Goal: Task Accomplishment & Management: Complete application form

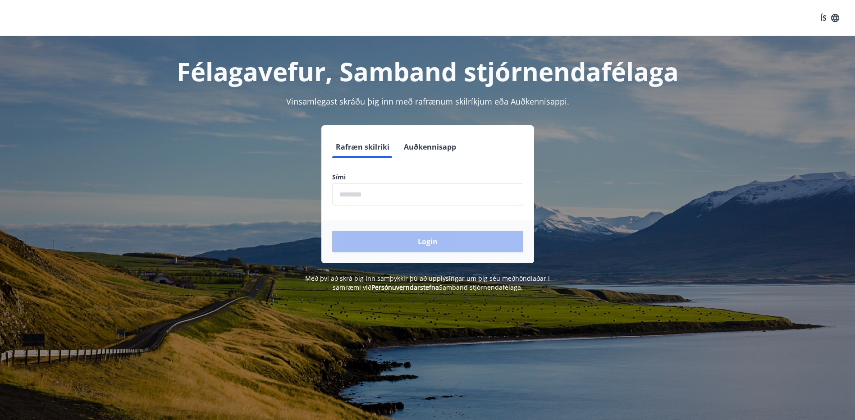
click at [371, 202] on input "phone" at bounding box center [427, 195] width 191 height 22
type input "********"
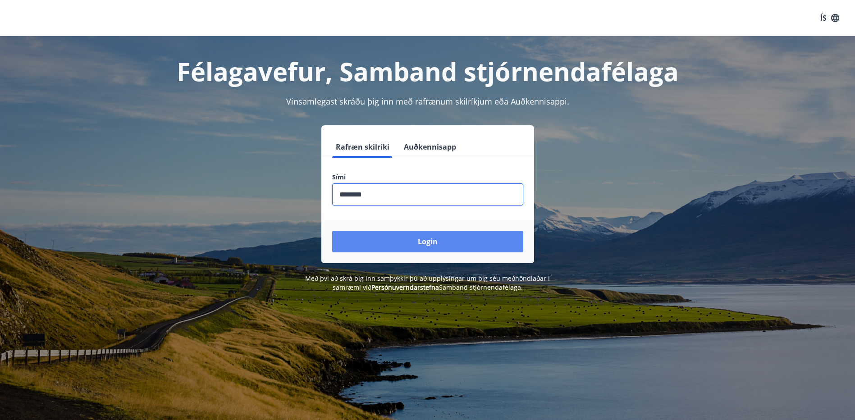
click at [377, 239] on button "Login" at bounding box center [427, 242] width 191 height 22
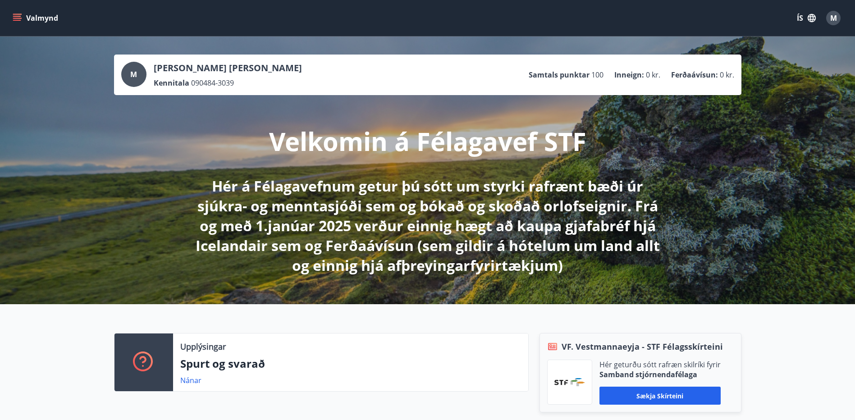
click at [17, 19] on icon "menu" at bounding box center [17, 18] width 9 height 9
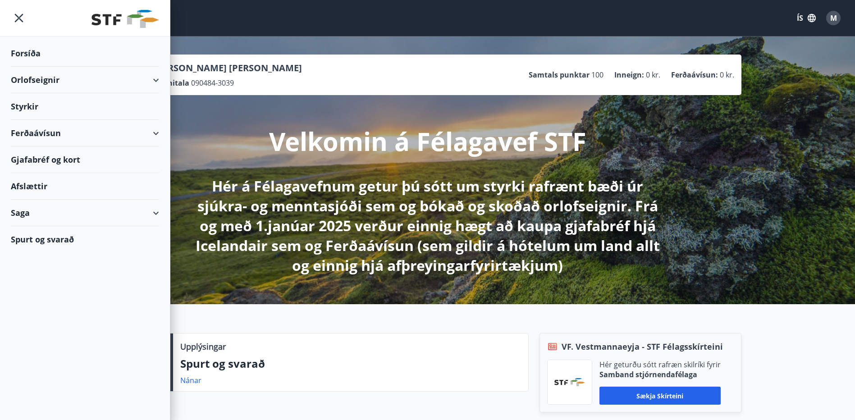
click at [51, 77] on div "Orlofseignir" at bounding box center [85, 80] width 148 height 27
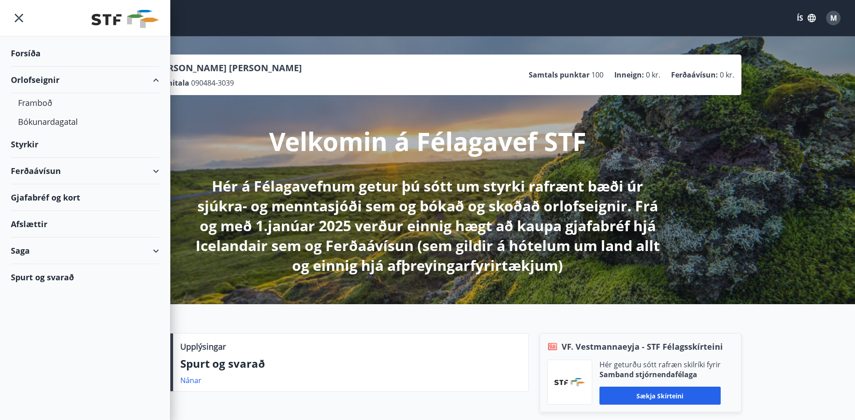
click at [51, 77] on div "Orlofseignir" at bounding box center [85, 80] width 148 height 27
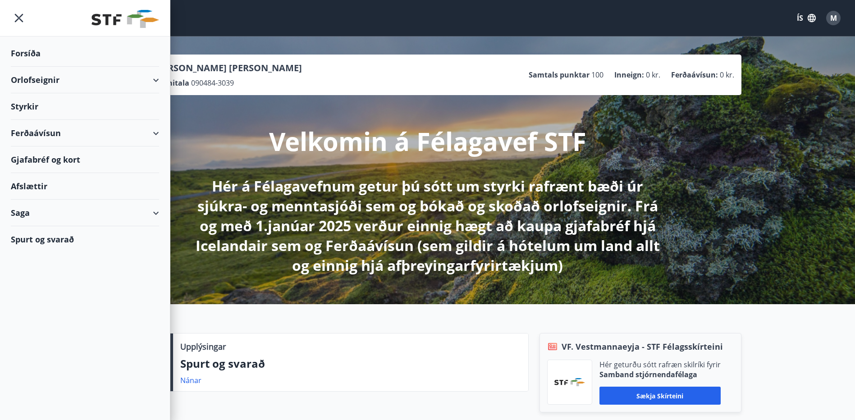
click at [53, 134] on div "Ferðaávísun" at bounding box center [85, 133] width 148 height 27
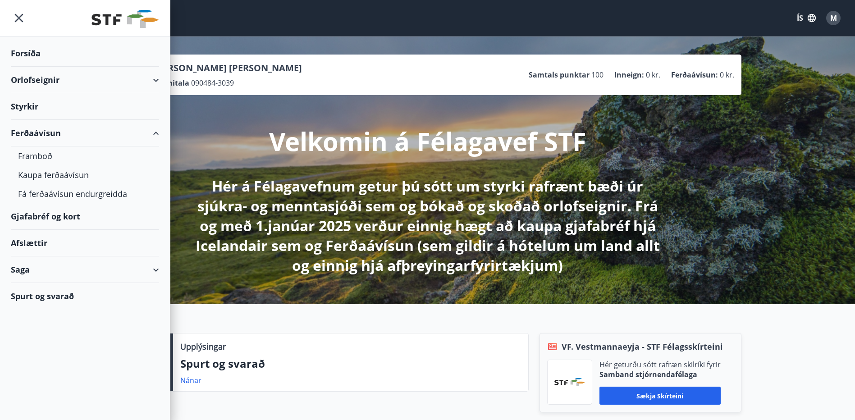
click at [53, 134] on div "Ferðaávísun" at bounding box center [85, 133] width 148 height 27
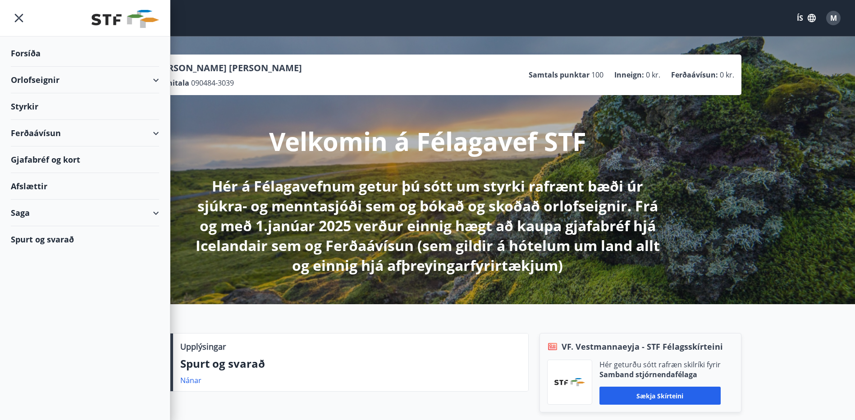
click at [32, 106] on div "Styrkir" at bounding box center [85, 106] width 148 height 27
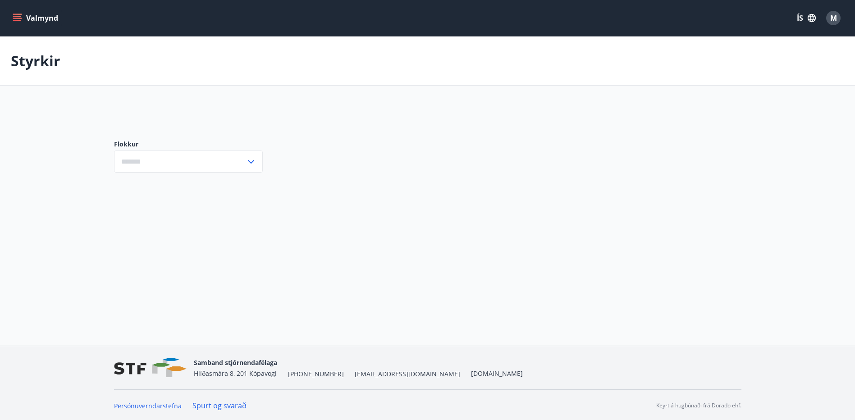
type input "***"
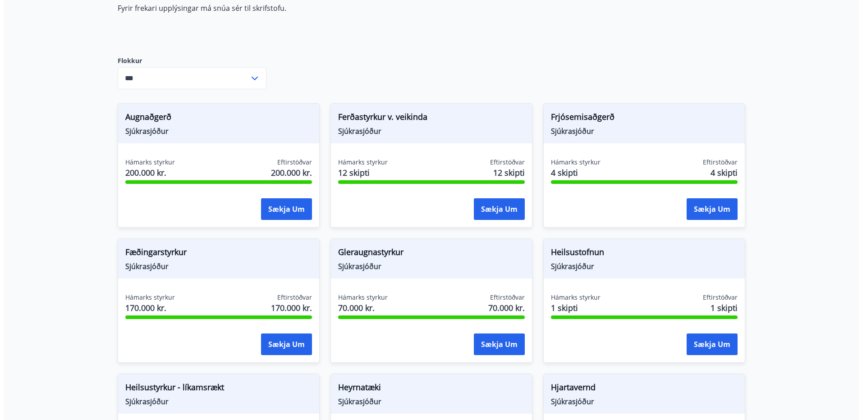
scroll to position [135, 0]
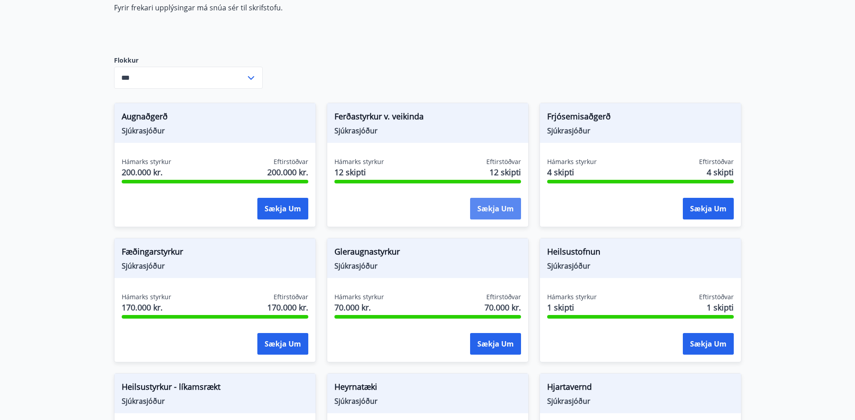
click at [503, 200] on button "Sækja um" at bounding box center [495, 209] width 51 height 22
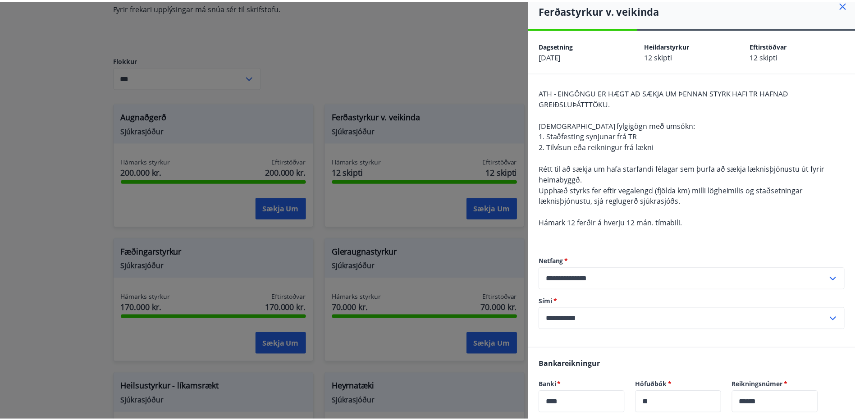
scroll to position [0, 0]
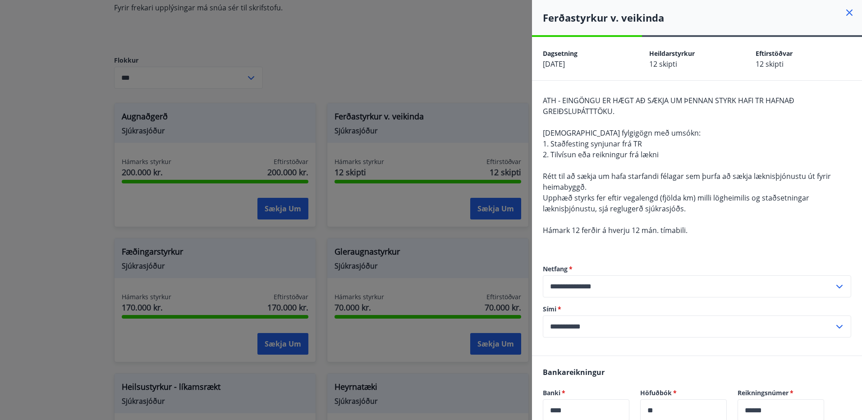
click at [846, 10] on icon at bounding box center [849, 12] width 6 height 6
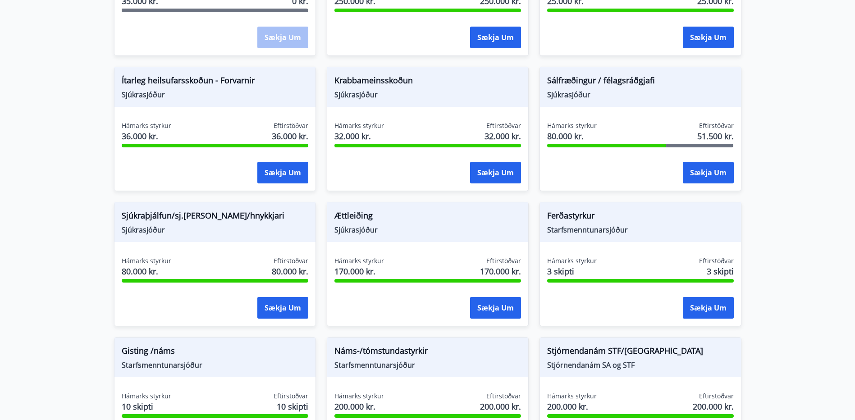
scroll to position [631, 0]
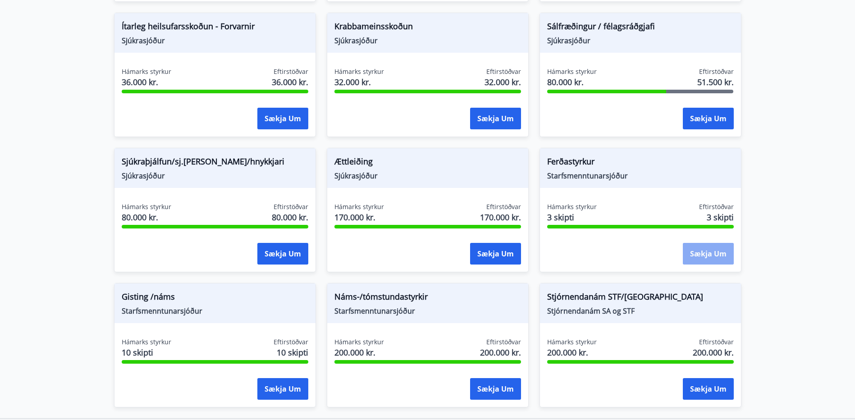
click at [710, 250] on button "Sækja um" at bounding box center [708, 254] width 51 height 22
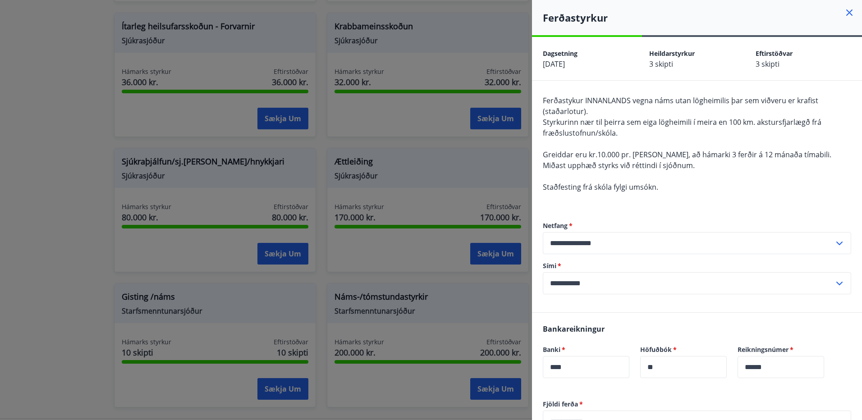
click at [846, 11] on icon at bounding box center [849, 12] width 11 height 11
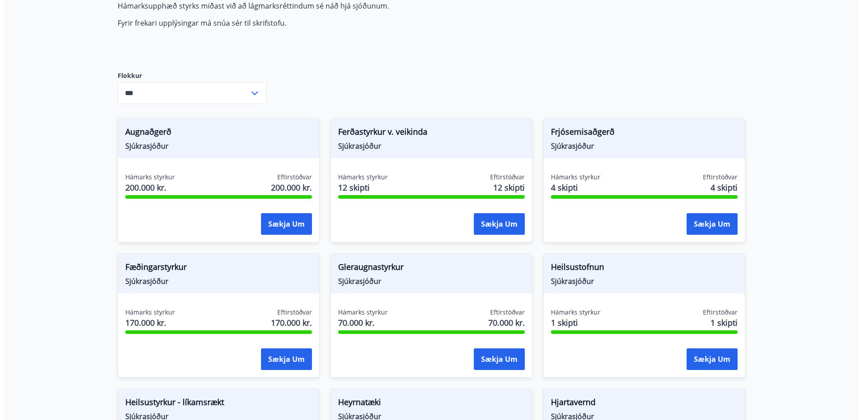
scroll to position [135, 0]
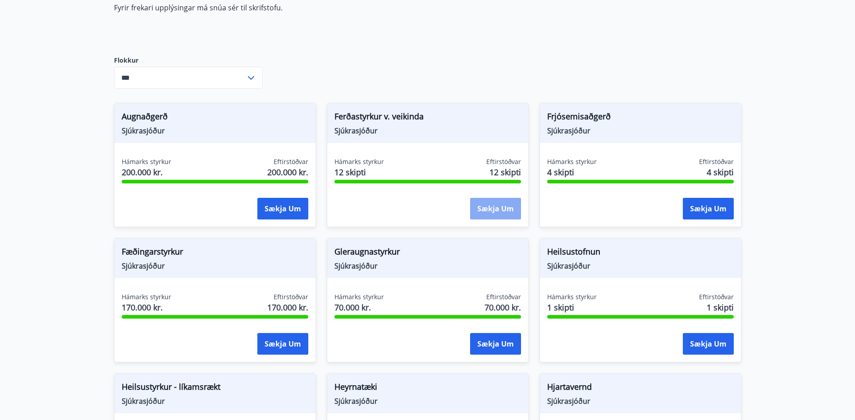
click at [492, 207] on button "Sækja um" at bounding box center [495, 209] width 51 height 22
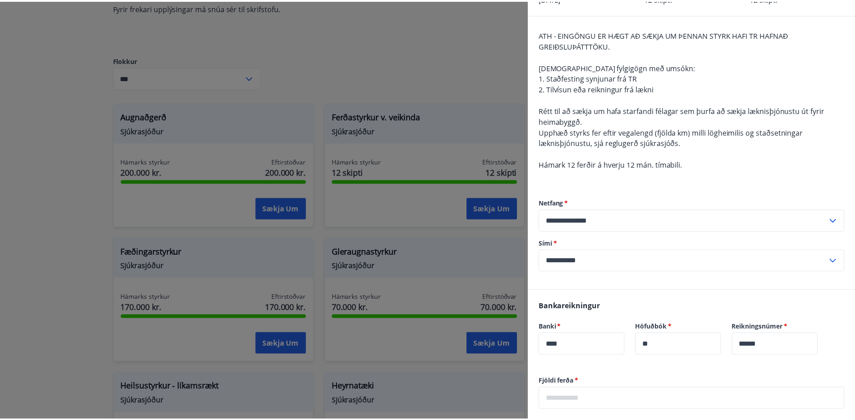
scroll to position [0, 0]
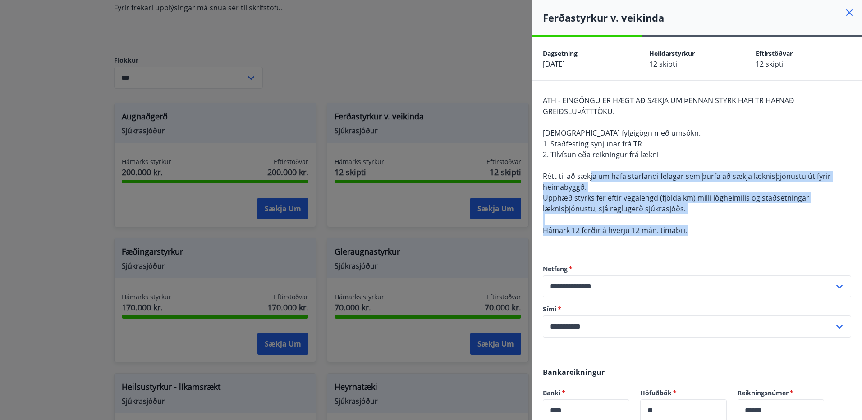
drag, startPoint x: 701, startPoint y: 233, endPoint x: 590, endPoint y: 171, distance: 126.8
click at [590, 171] on div "ATH - EINGÖNGU ER HÆGT AÐ SÆKJA UM ÞENNAN STYRK HAFI TR HAFNAÐ GREIÐSLUÞÁTTTÖKU…" at bounding box center [697, 171] width 308 height 152
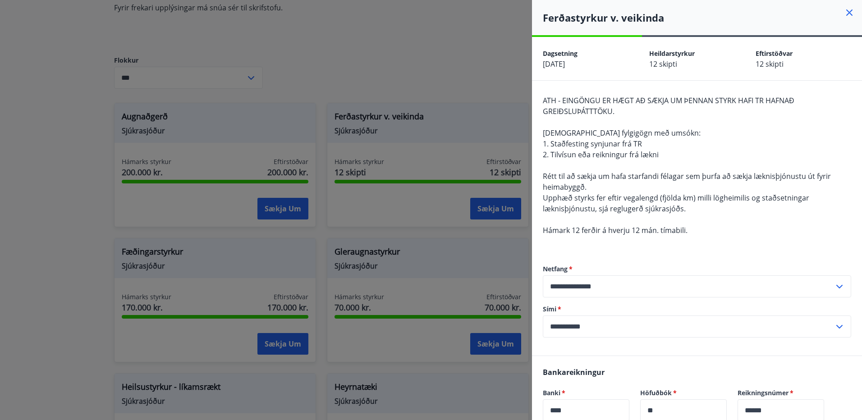
click at [514, 79] on div at bounding box center [431, 210] width 862 height 420
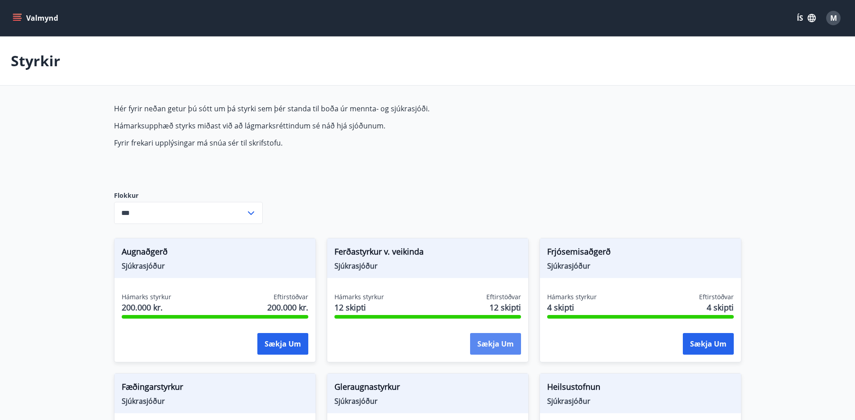
click at [517, 347] on button "Sækja um" at bounding box center [495, 344] width 51 height 22
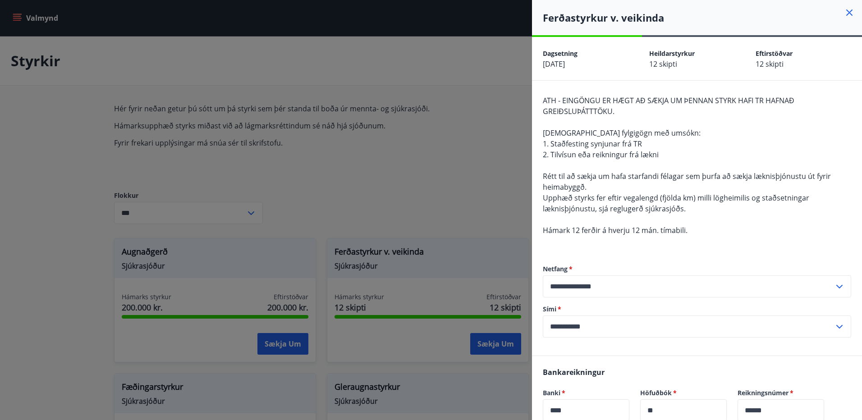
drag, startPoint x: 640, startPoint y: 154, endPoint x: 671, endPoint y: 155, distance: 30.7
click at [671, 155] on div "ATH - EINGÖNGU ER HÆGT AÐ SÆKJA UM ÞENNAN STYRK HAFI TR HAFNAÐ GREIÐSLUÞÁTTTÖKU…" at bounding box center [697, 171] width 308 height 152
drag, startPoint x: 671, startPoint y: 155, endPoint x: 722, endPoint y: 149, distance: 51.8
click at [722, 149] on div "ATH - EINGÖNGU ER HÆGT AÐ SÆKJA UM ÞENNAN STYRK HAFI TR HAFNAÐ GREIÐSLUÞÁTTTÖKU…" at bounding box center [697, 171] width 308 height 152
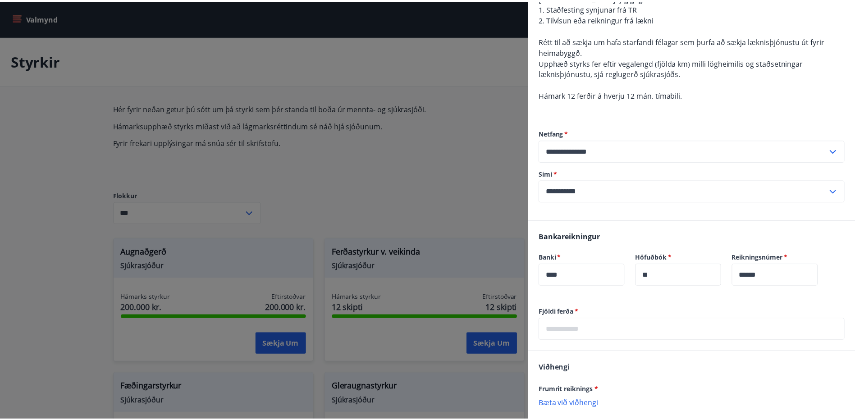
scroll to position [248, 0]
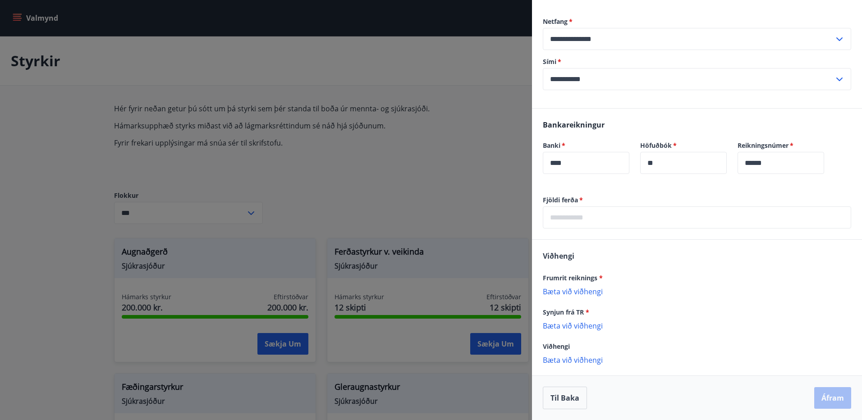
click at [438, 171] on div at bounding box center [431, 210] width 862 height 420
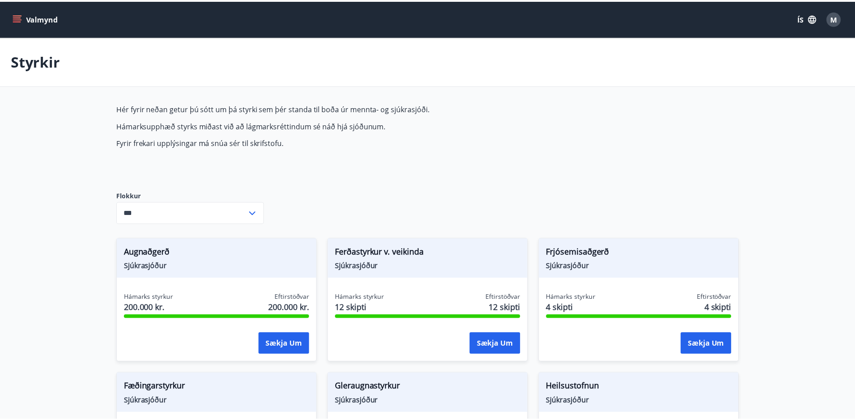
scroll to position [0, 0]
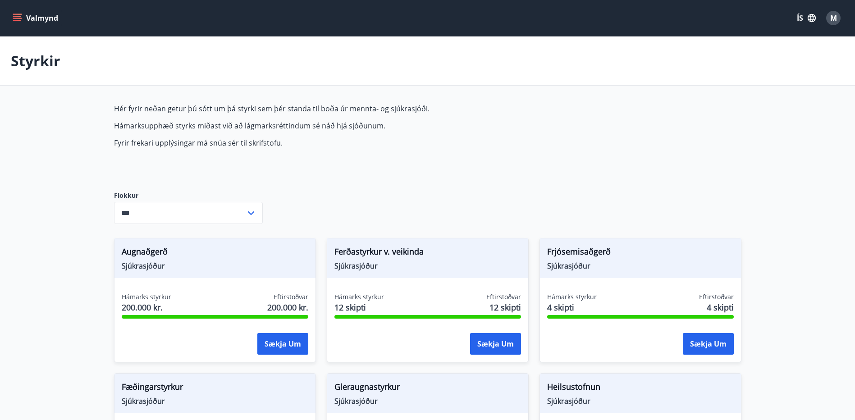
click at [17, 21] on icon "menu" at bounding box center [17, 20] width 8 height 1
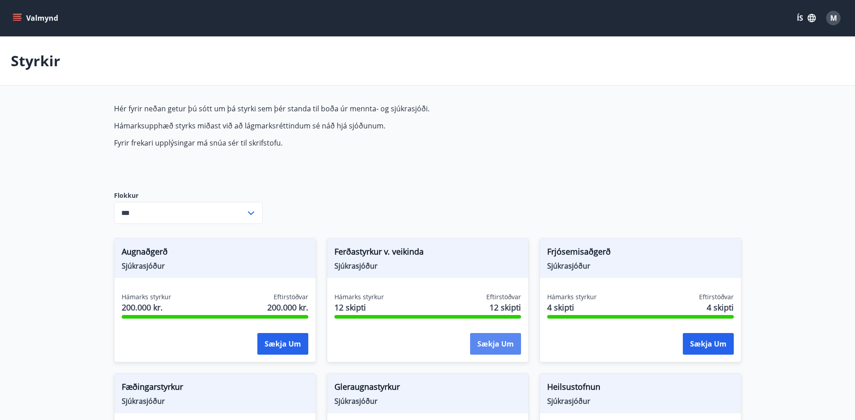
click at [501, 339] on button "Sækja um" at bounding box center [495, 344] width 51 height 22
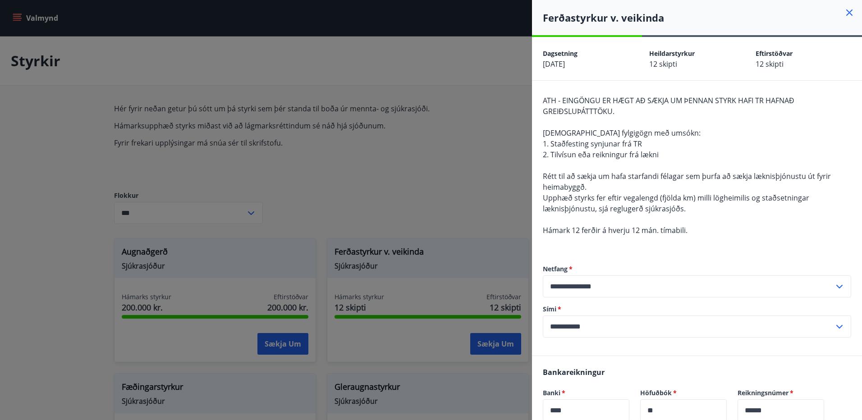
drag, startPoint x: 841, startPoint y: 13, endPoint x: 832, endPoint y: 18, distance: 10.1
click at [844, 16] on icon at bounding box center [849, 12] width 11 height 11
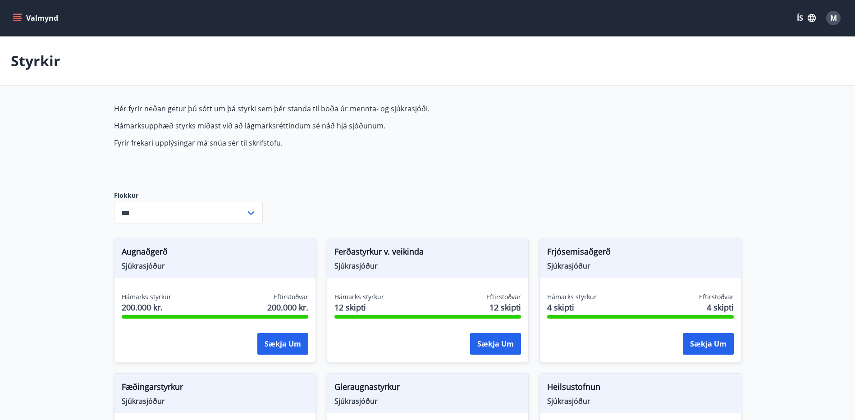
click at [47, 19] on button "Valmynd" at bounding box center [36, 18] width 51 height 16
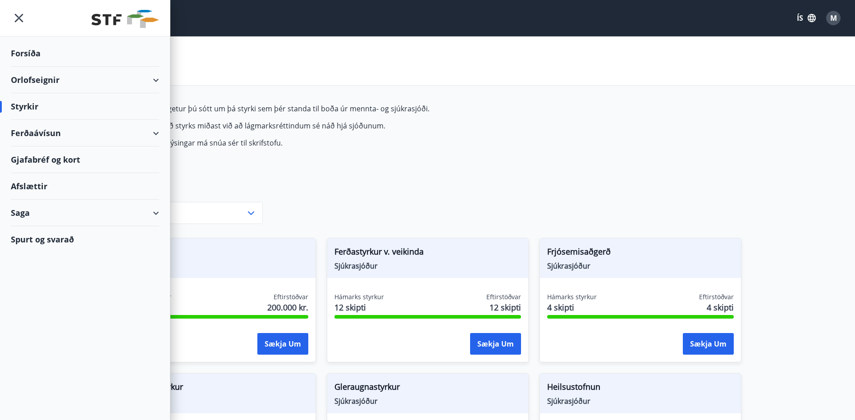
click at [275, 53] on div "Styrkir" at bounding box center [427, 61] width 855 height 49
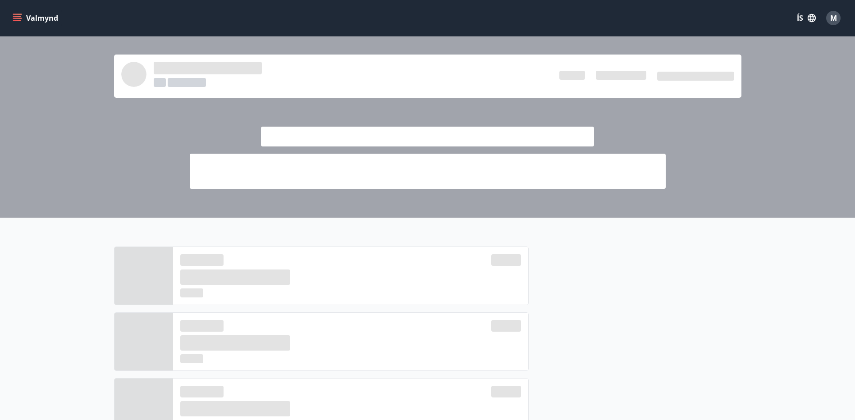
click at [26, 13] on button "Valmynd" at bounding box center [36, 18] width 51 height 16
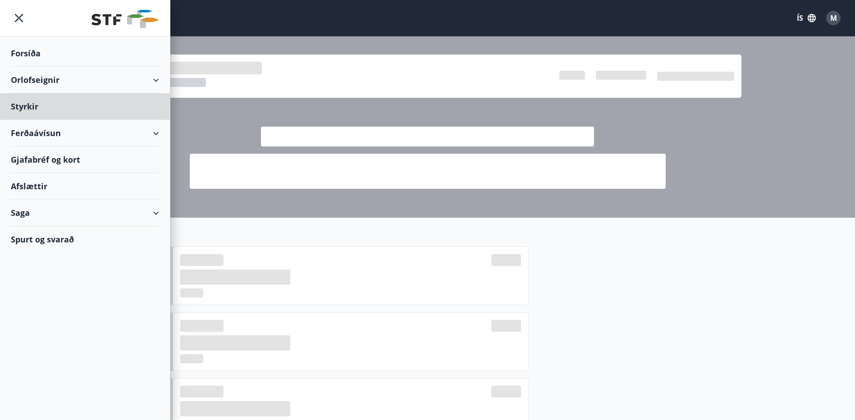
click at [33, 51] on div "Forsíða" at bounding box center [85, 53] width 148 height 27
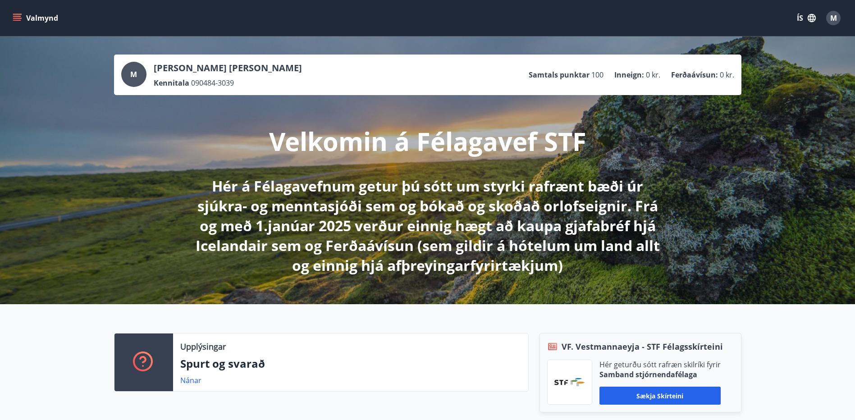
click at [40, 18] on button "Valmynd" at bounding box center [36, 18] width 51 height 16
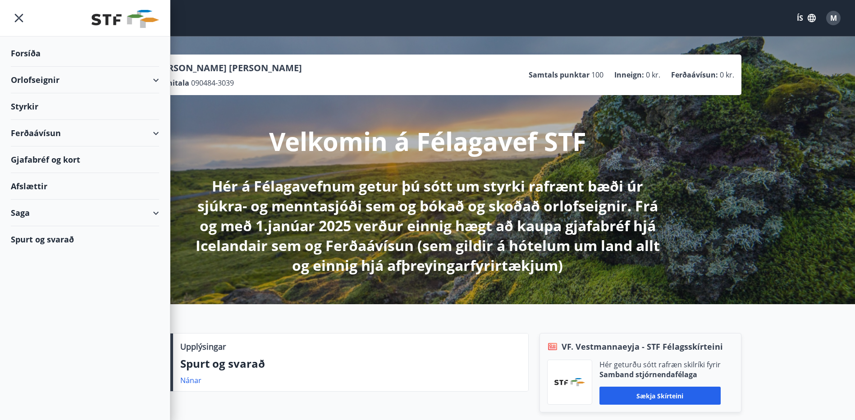
click at [23, 214] on div "Saga" at bounding box center [85, 213] width 148 height 27
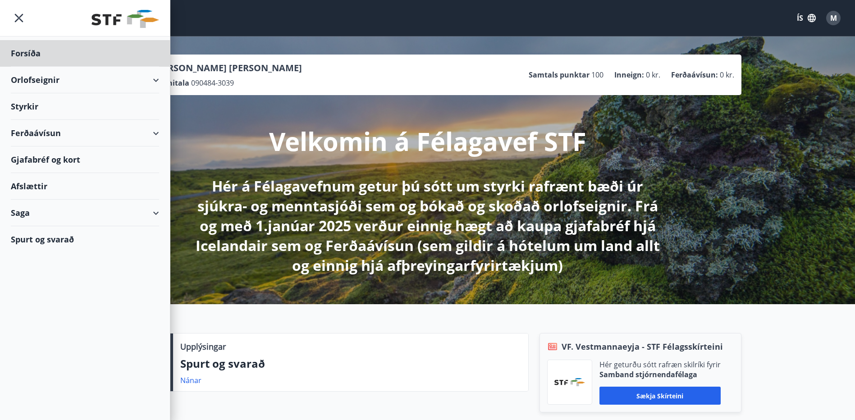
click at [31, 109] on div "Styrkir" at bounding box center [85, 106] width 148 height 27
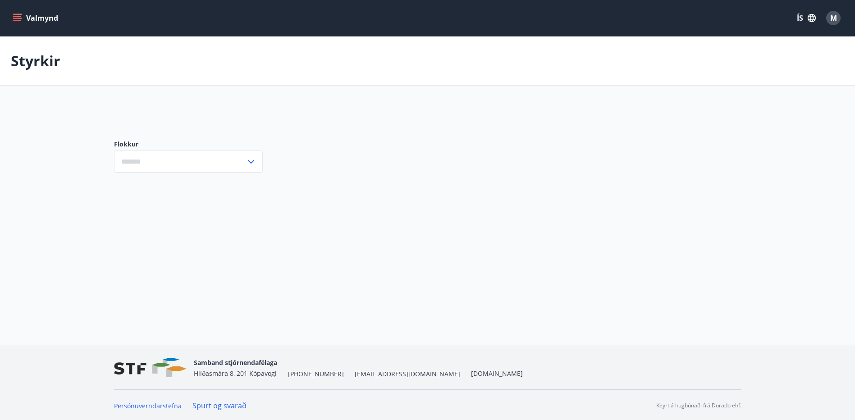
type input "***"
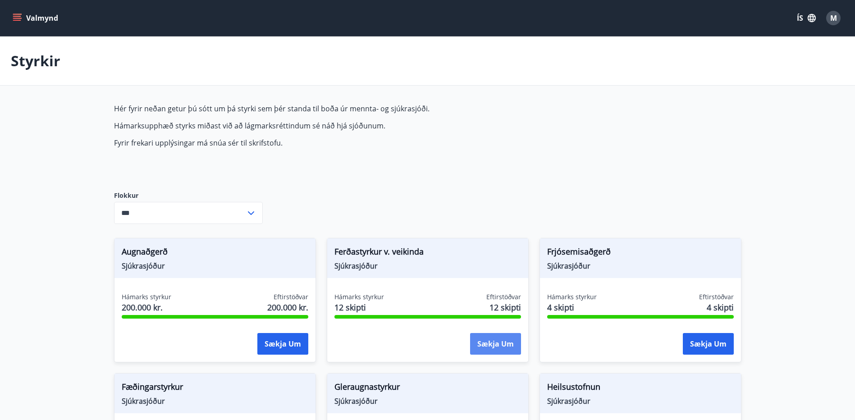
click at [501, 352] on button "Sækja um" at bounding box center [495, 344] width 51 height 22
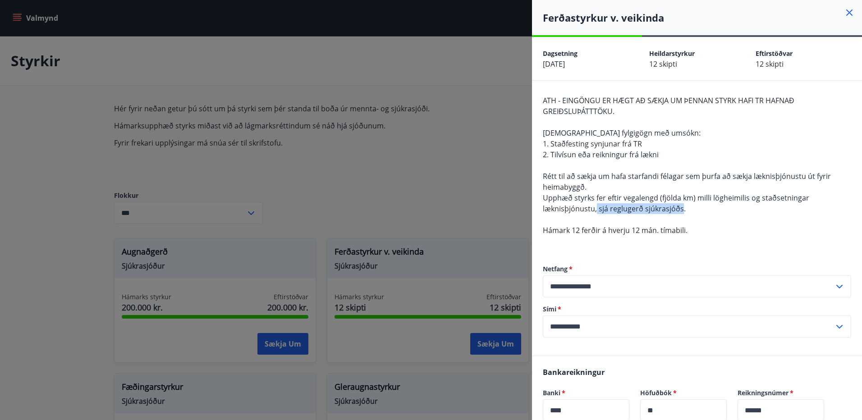
drag, startPoint x: 596, startPoint y: 210, endPoint x: 680, endPoint y: 209, distance: 84.3
click at [680, 209] on span "Upphæð styrks fer eftir vegalengd (fjölda km) milli lögheimilis og staðsetninga…" at bounding box center [676, 203] width 267 height 21
drag, startPoint x: 680, startPoint y: 209, endPoint x: 715, endPoint y: 211, distance: 35.2
click at [712, 213] on div "ATH - EINGÖNGU ER HÆGT AÐ SÆKJA UM ÞENNAN STYRK HAFI TR HAFNAÐ GREIÐSLUÞÁTTTÖKU…" at bounding box center [697, 171] width 308 height 152
click at [845, 11] on icon at bounding box center [849, 12] width 11 height 11
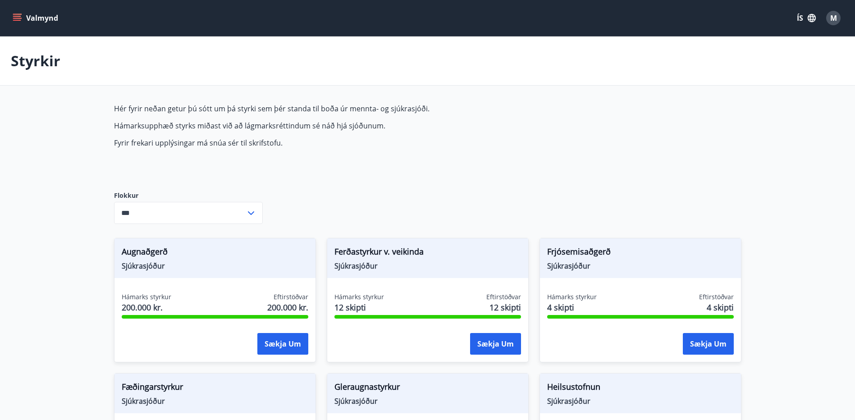
click at [36, 16] on button "Valmynd" at bounding box center [36, 18] width 51 height 16
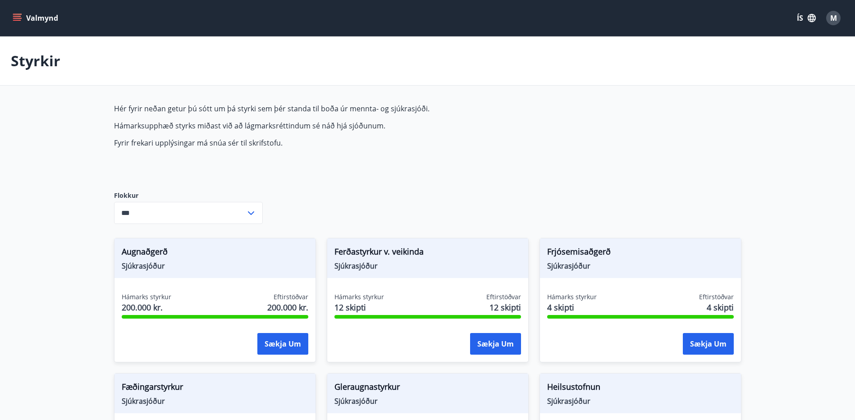
click at [38, 17] on button "Valmynd" at bounding box center [36, 18] width 51 height 16
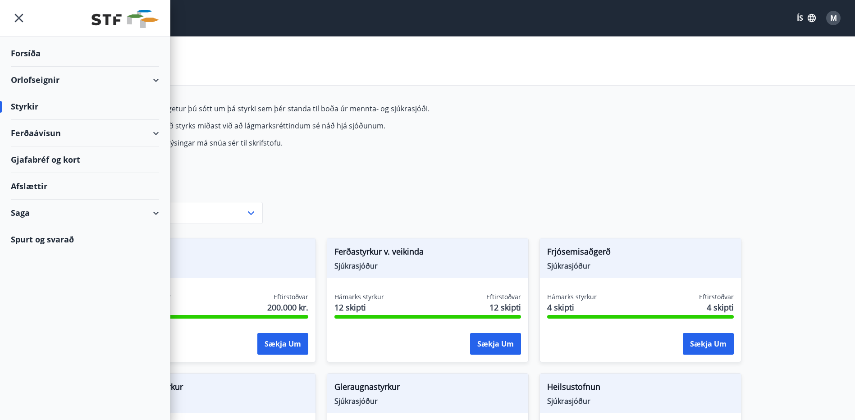
click at [20, 55] on div "Forsíða" at bounding box center [85, 53] width 148 height 27
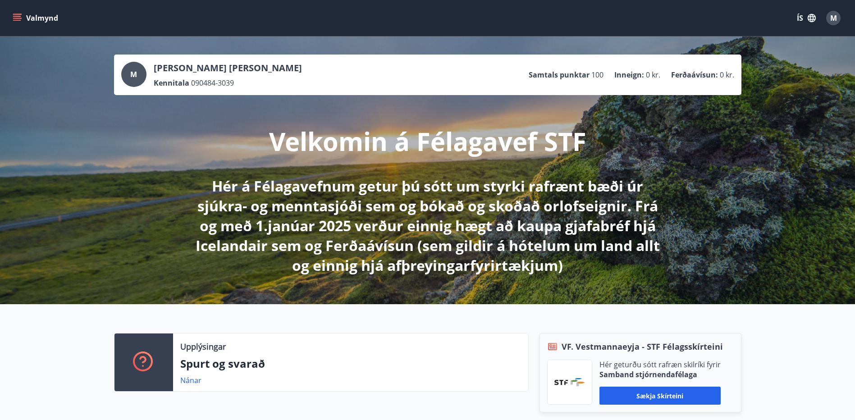
click at [31, 18] on button "Valmynd" at bounding box center [36, 18] width 51 height 16
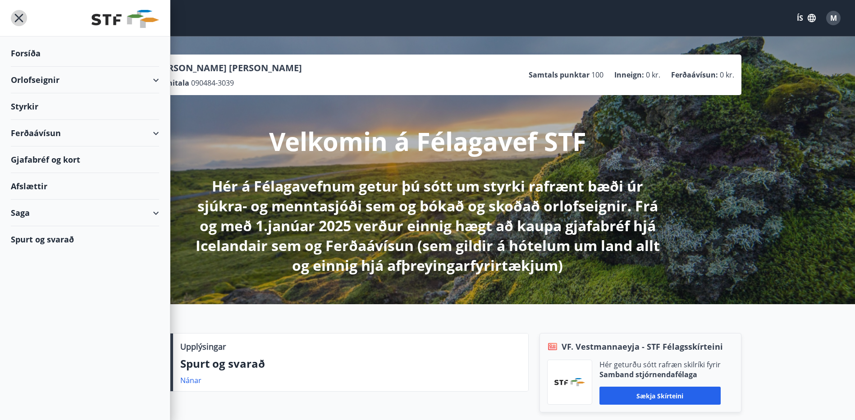
click at [18, 17] on icon "menu" at bounding box center [19, 18] width 16 height 16
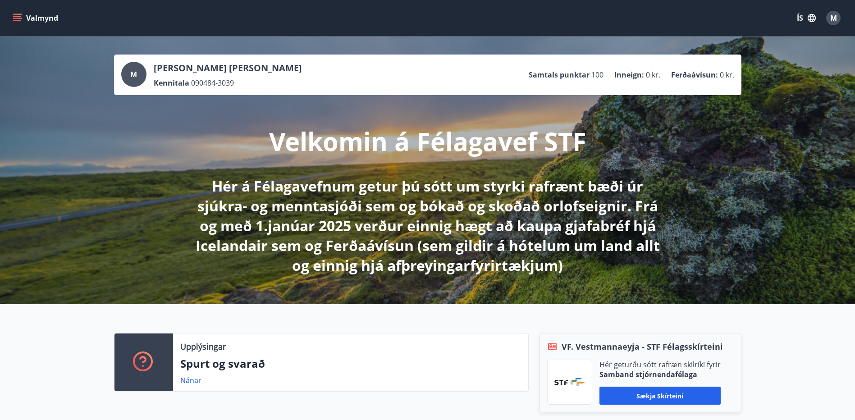
click at [831, 16] on span "M" at bounding box center [834, 18] width 7 height 10
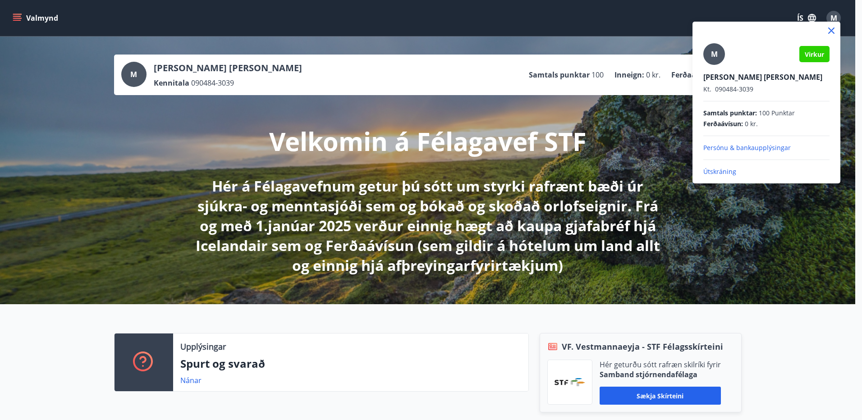
click at [609, 51] on div at bounding box center [431, 210] width 862 height 420
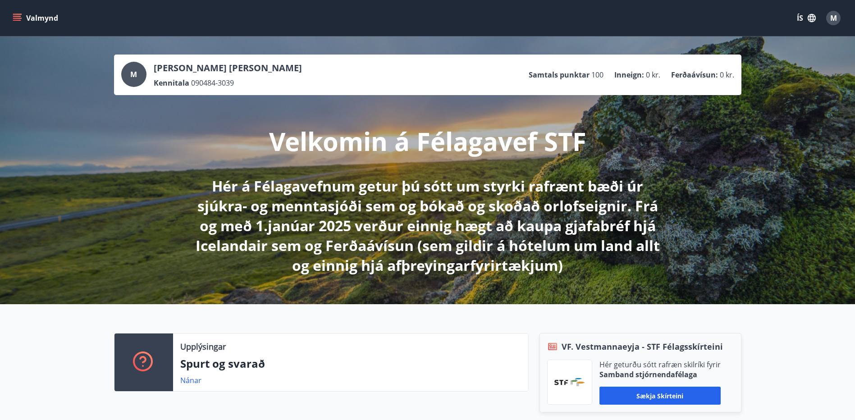
click at [43, 23] on button "Valmynd" at bounding box center [36, 18] width 51 height 16
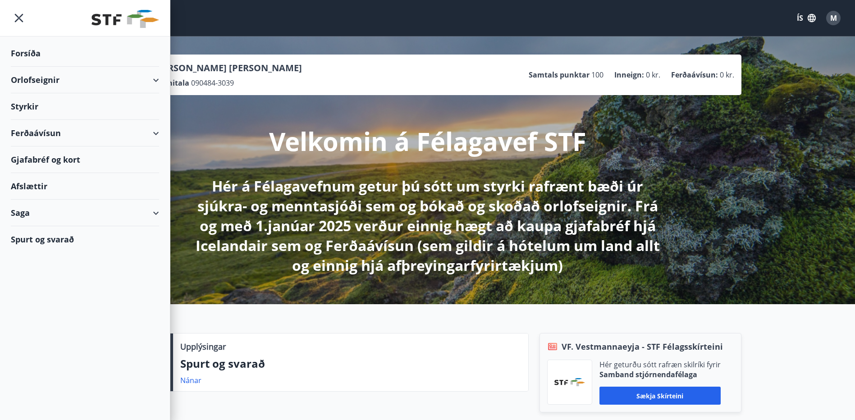
click at [120, 23] on img at bounding box center [126, 19] width 68 height 18
